Goal: Task Accomplishment & Management: Use online tool/utility

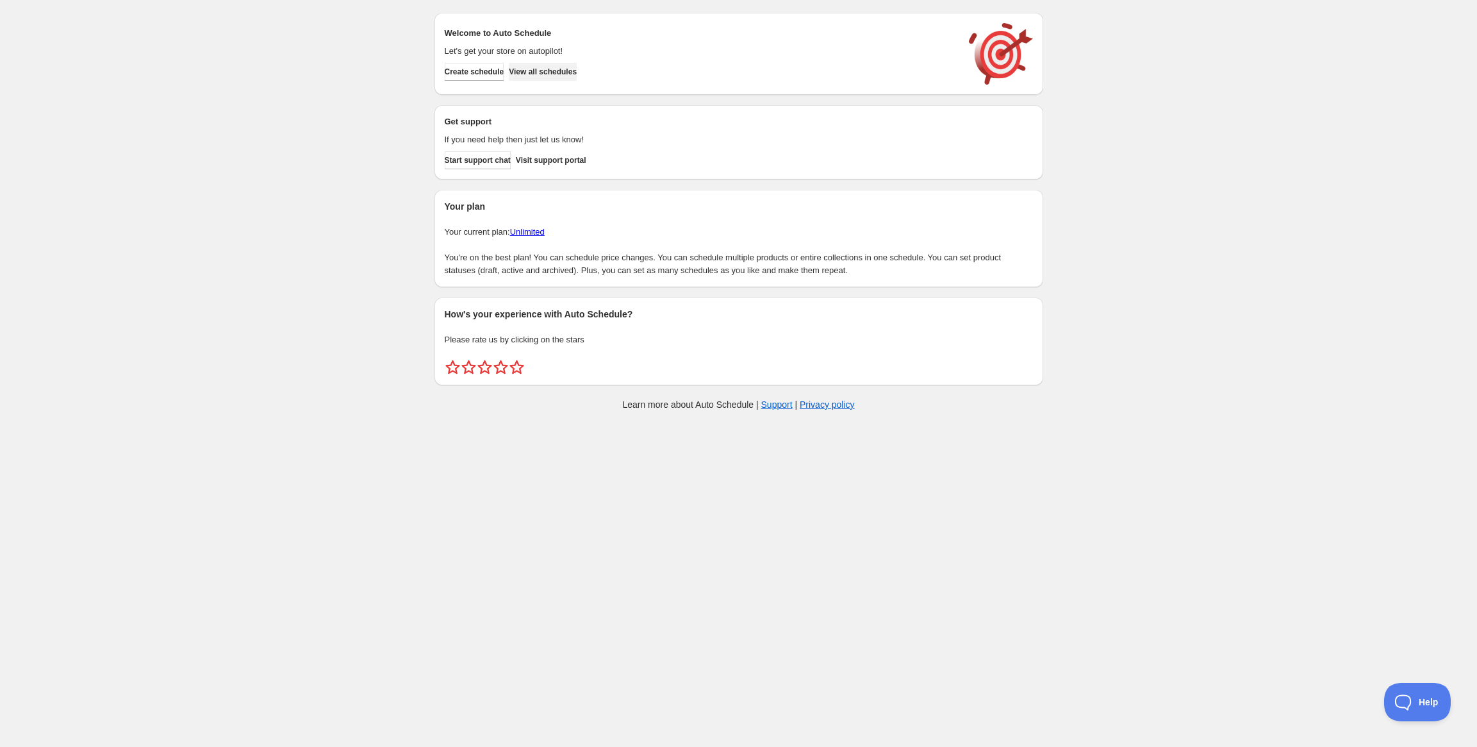
click at [575, 68] on span "View all schedules" at bounding box center [543, 72] width 68 height 10
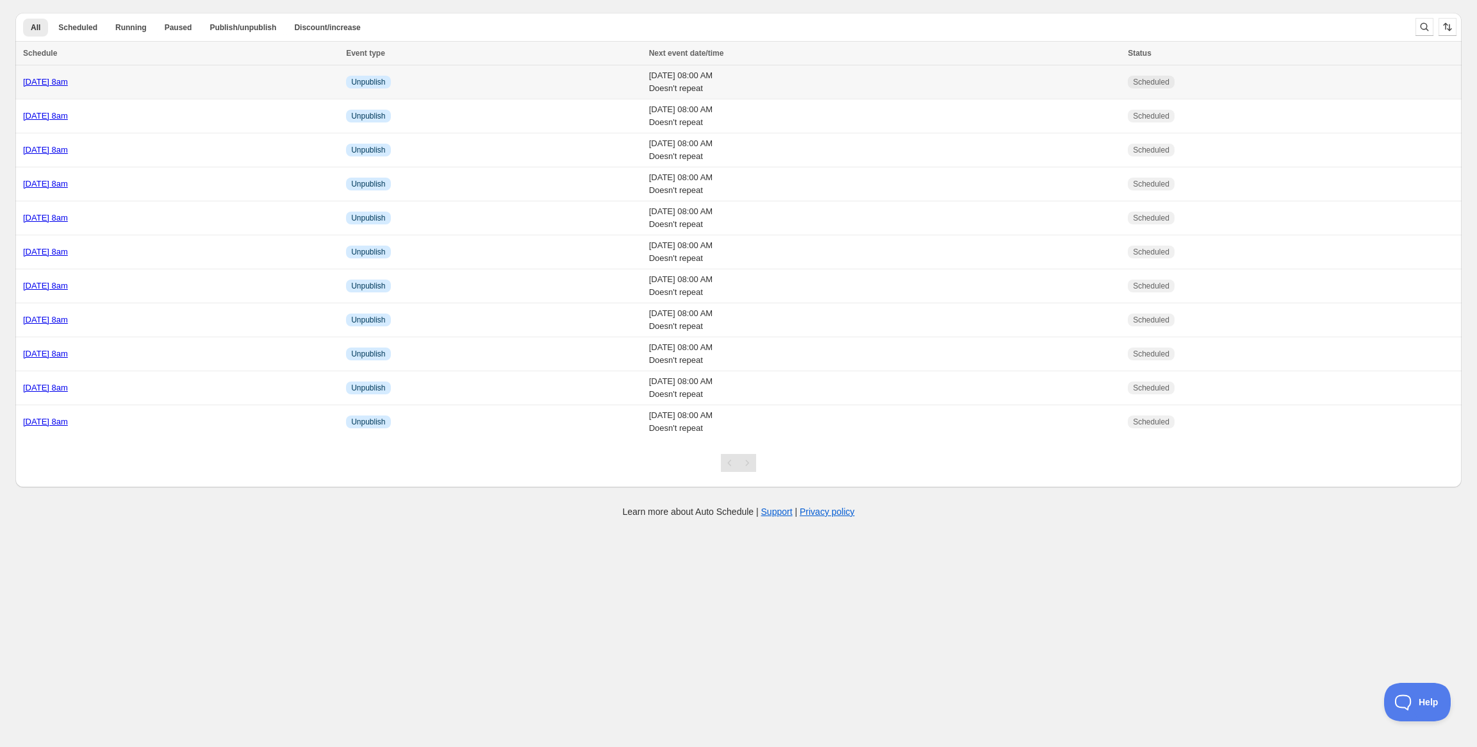
click at [133, 89] on td "[DATE] 8am" at bounding box center [178, 82] width 327 height 34
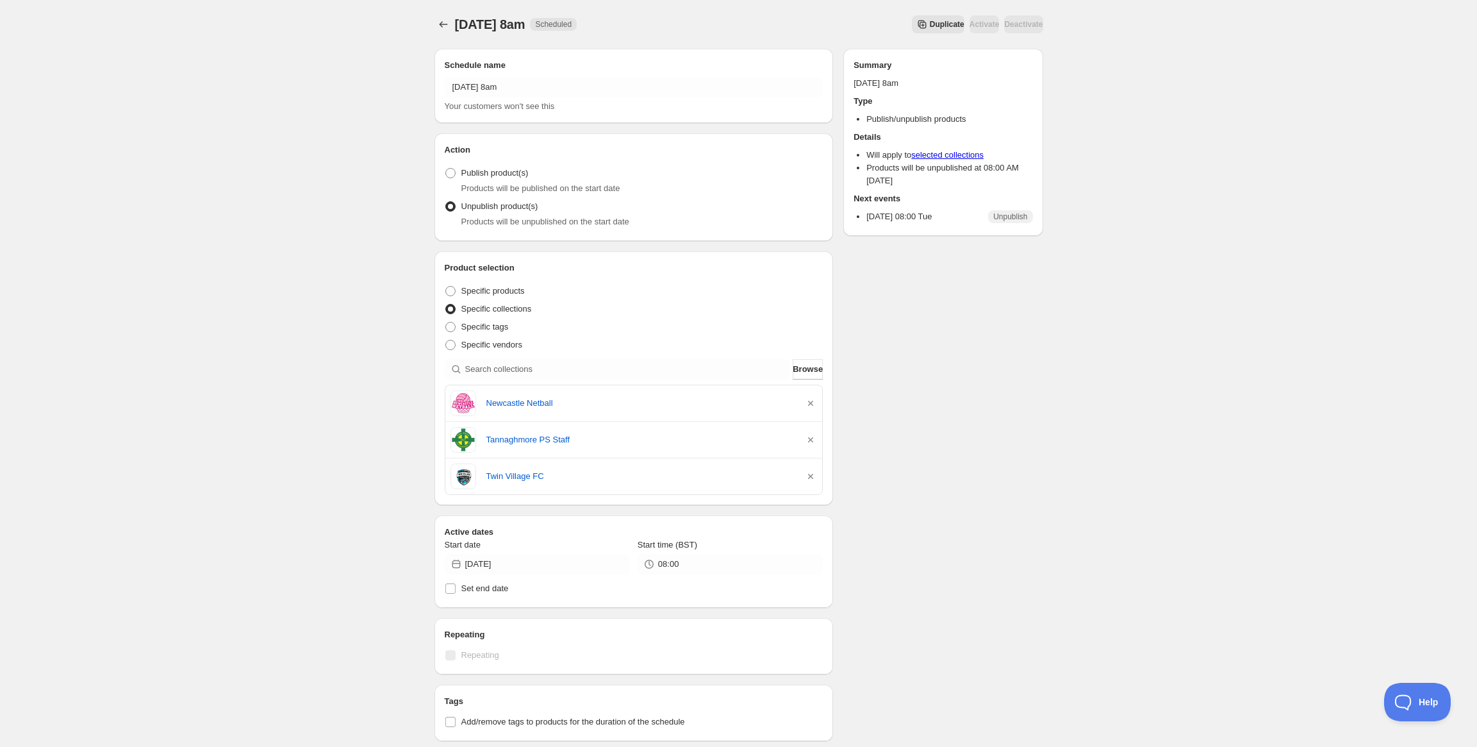
click at [930, 23] on span "Duplicate" at bounding box center [947, 24] width 35 height 10
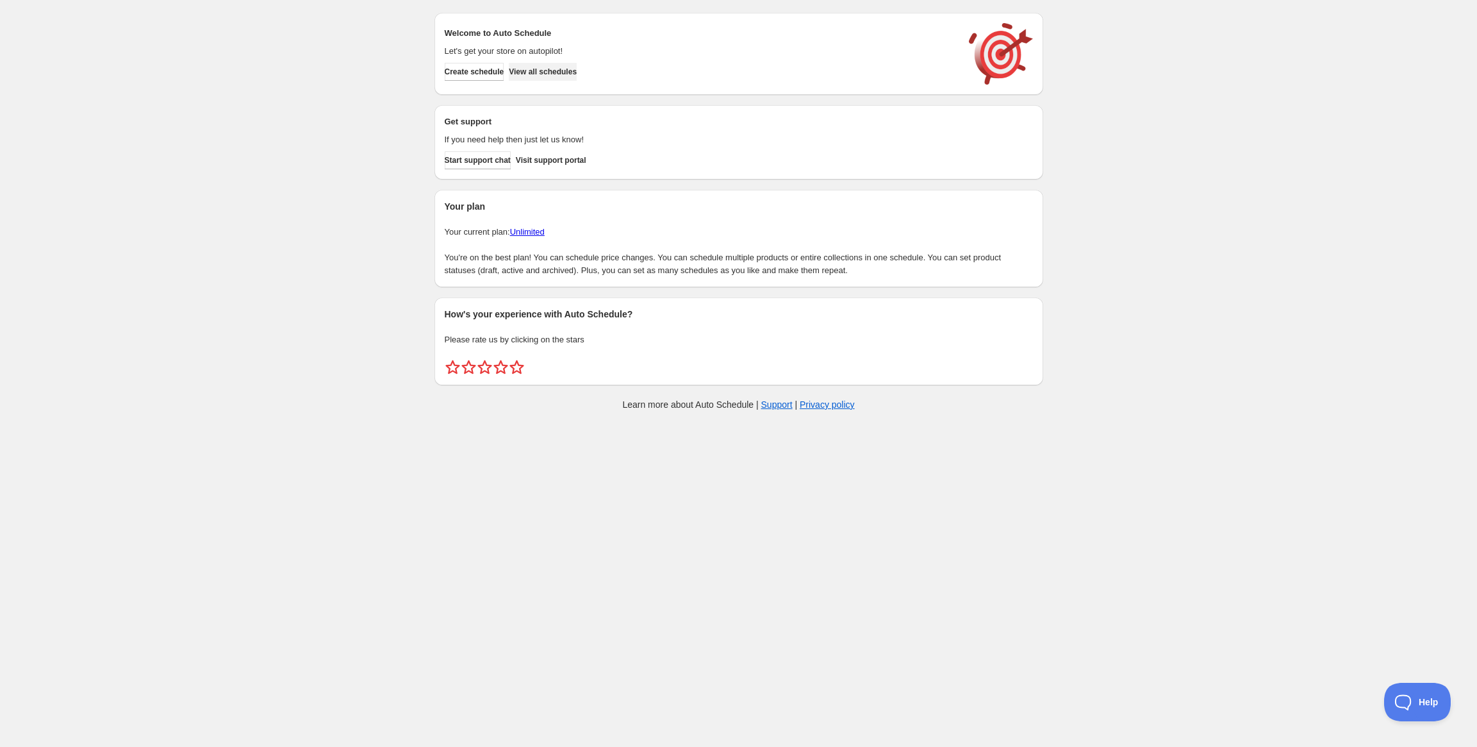
click at [561, 75] on span "View all schedules" at bounding box center [543, 72] width 68 height 10
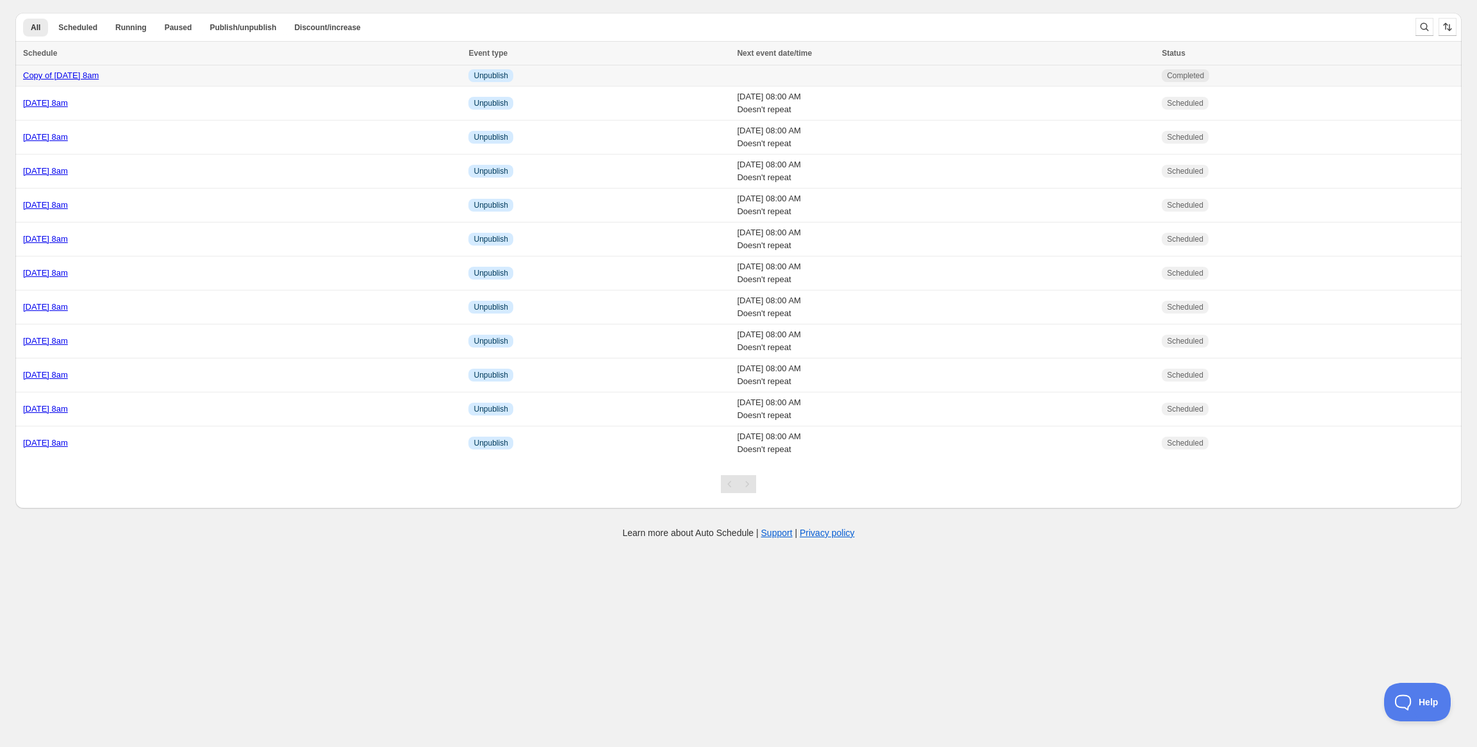
click at [251, 77] on div "Copy of Tuesday 16th September @ 8am" at bounding box center [242, 75] width 438 height 13
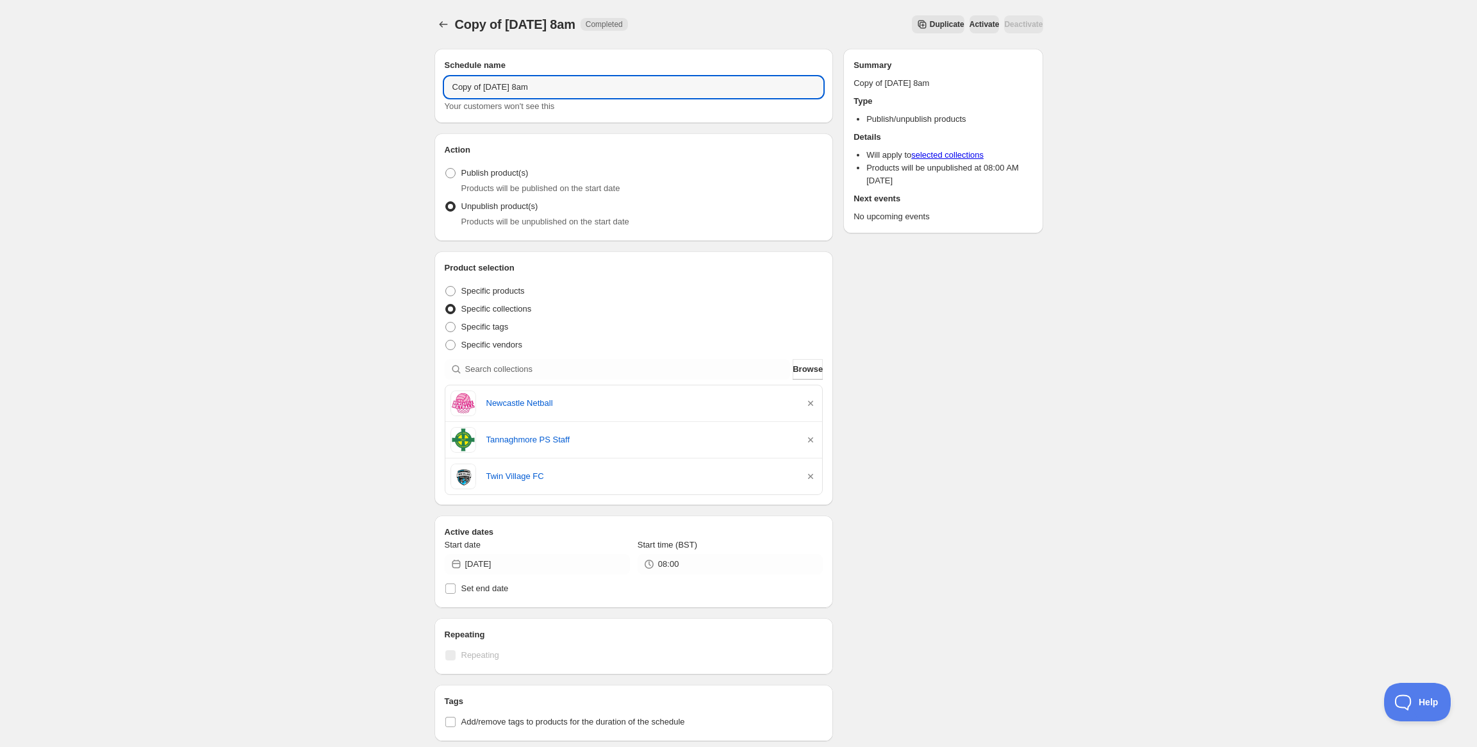
drag, startPoint x: 528, startPoint y: 86, endPoint x: 377, endPoint y: 79, distance: 151.4
click at [377, 79] on div "Copy of Tuesday 16th September @ 8am. This page is ready Copy of Tuesday 16th S…" at bounding box center [738, 528] width 1477 height 1056
type input "Friday 19th September @ 8am"
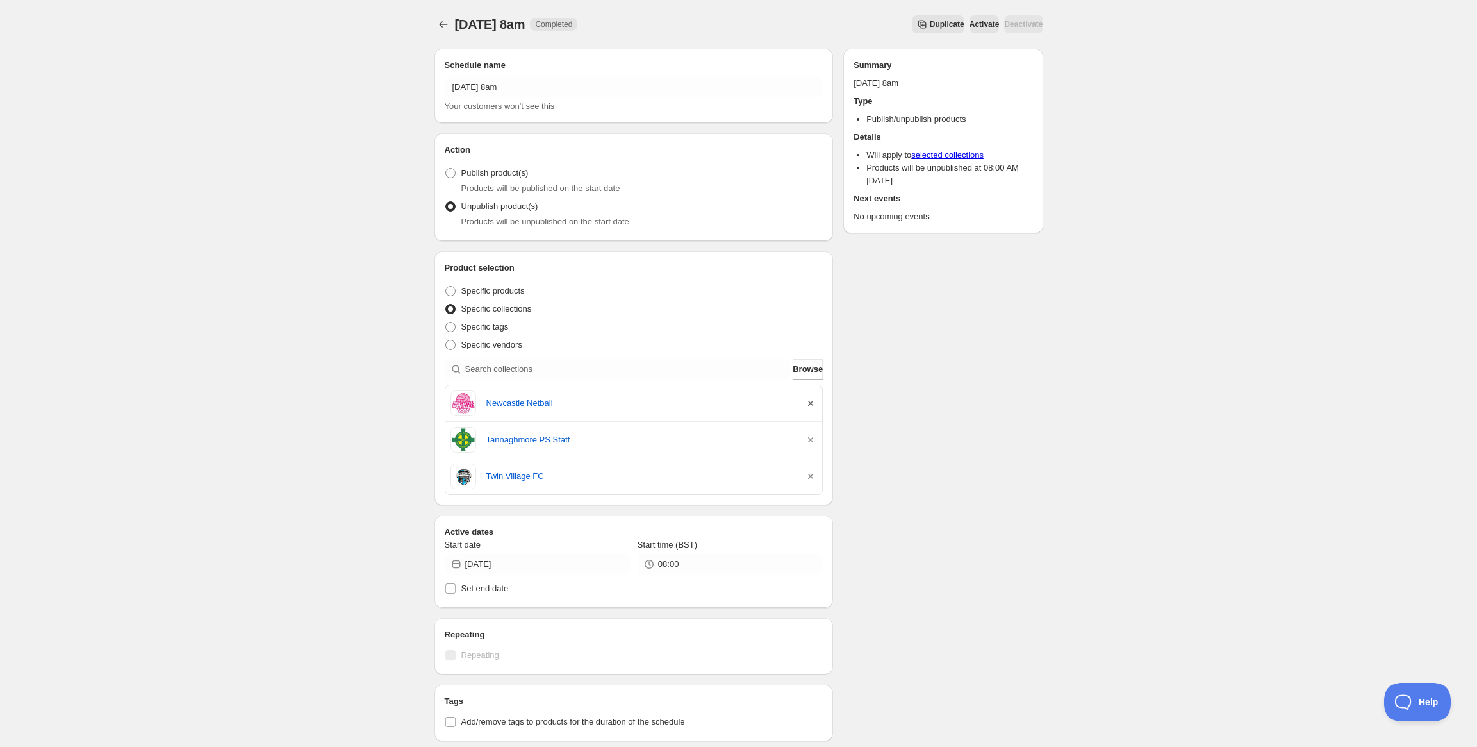
click at [807, 399] on icon "button" at bounding box center [810, 403] width 13 height 13
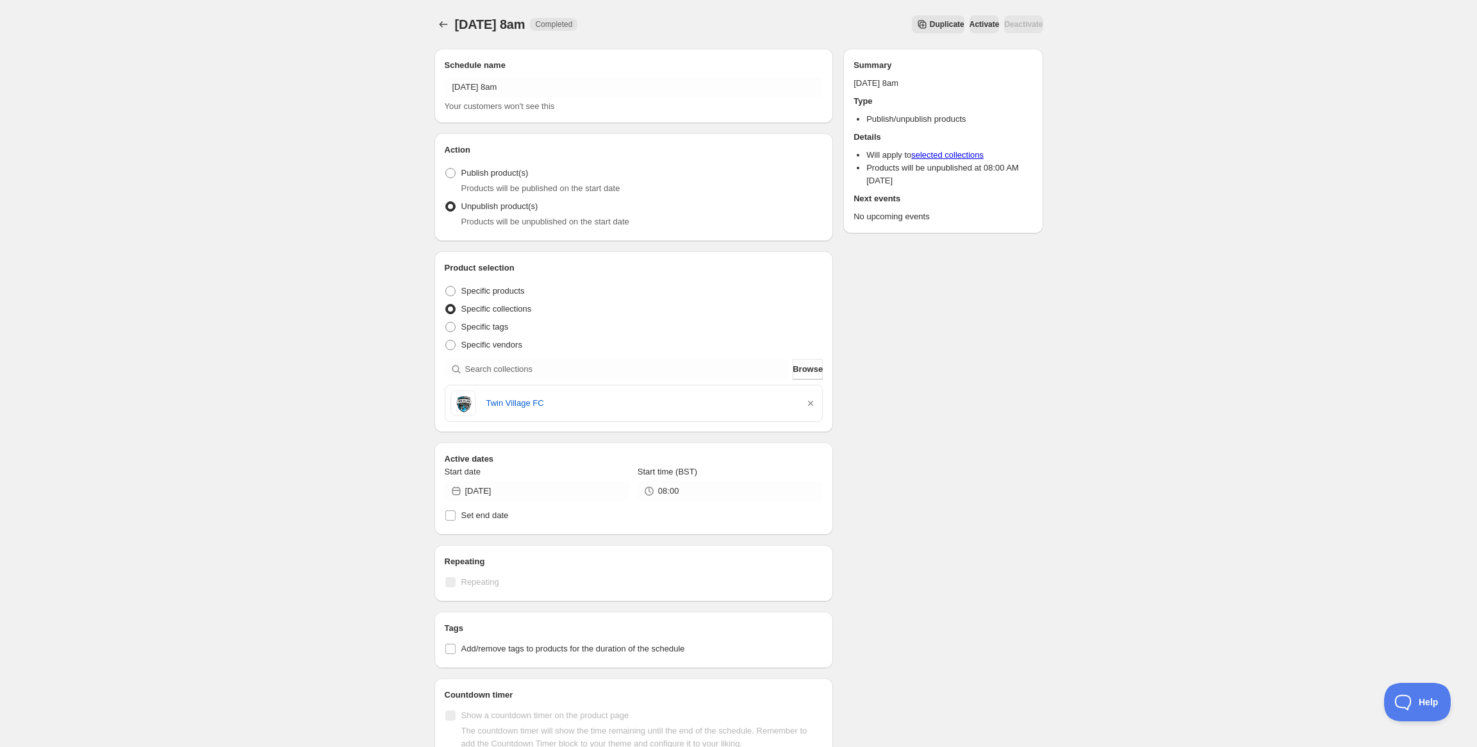
click at [807, 399] on icon "button" at bounding box center [810, 403] width 13 height 13
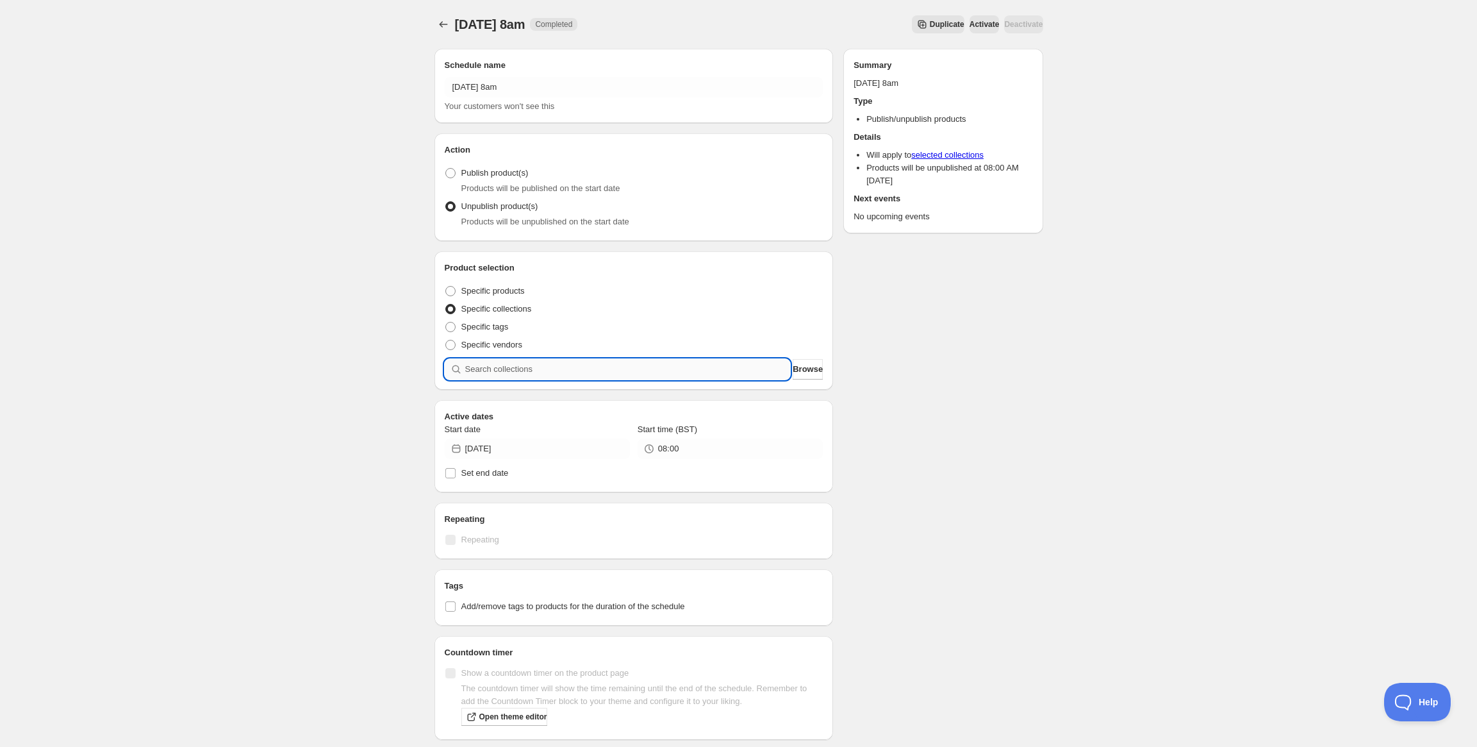
click at [634, 375] on input "search" at bounding box center [628, 369] width 326 height 21
type input "S"
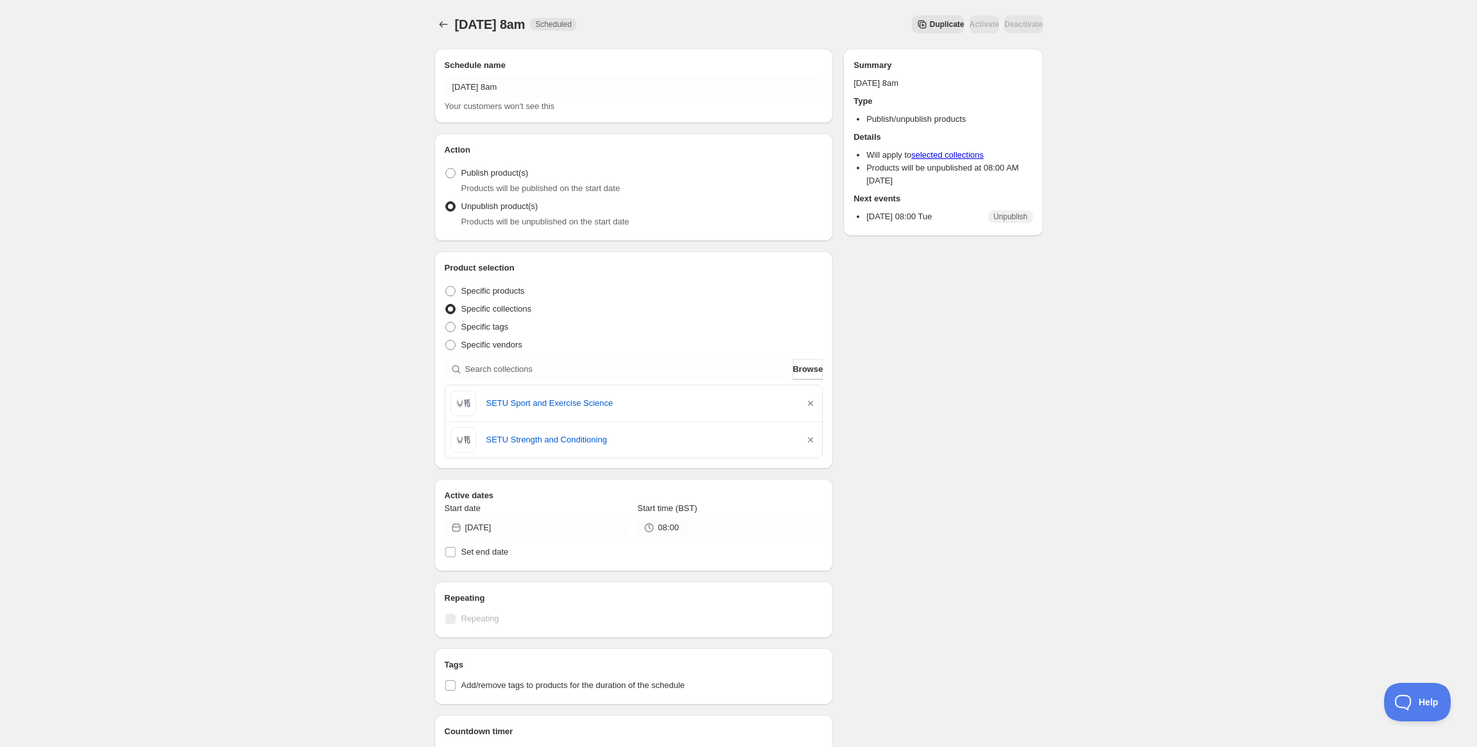
click at [444, 14] on div "Friday 19th September @ 8am. This page is ready Friday 19th September @ 8am Sch…" at bounding box center [738, 24] width 609 height 49
click at [442, 19] on icon "Schedules" at bounding box center [443, 24] width 13 height 13
